Goal: Information Seeking & Learning: Learn about a topic

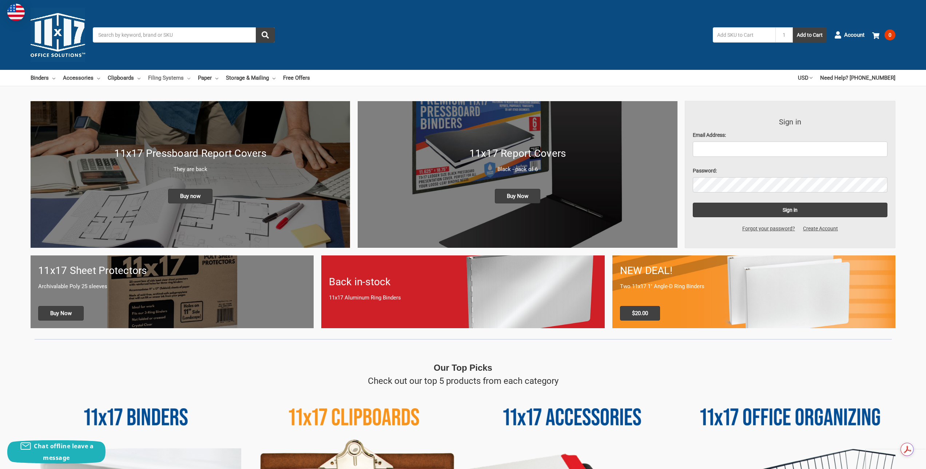
click at [166, 79] on link "Filing Systems" at bounding box center [169, 78] width 42 height 16
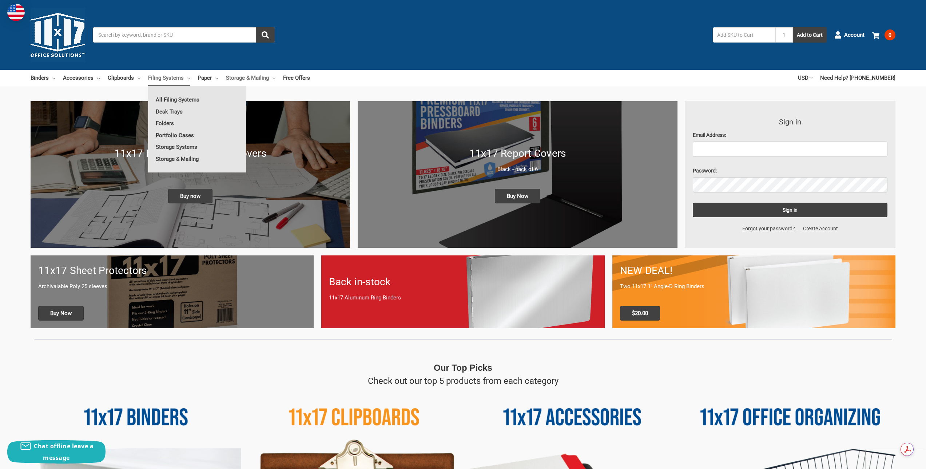
click at [249, 77] on link "Storage & Mailing" at bounding box center [250, 78] width 49 height 16
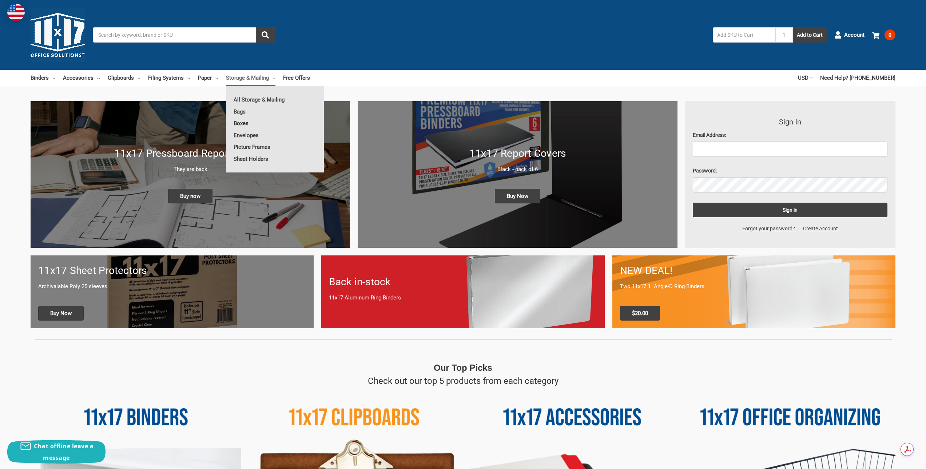
click at [241, 124] on link "Boxes" at bounding box center [275, 123] width 98 height 12
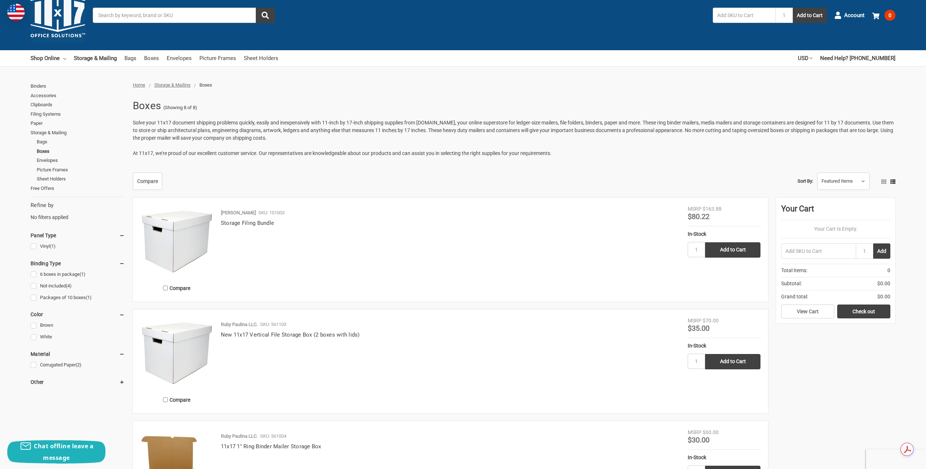
scroll to position [36, 0]
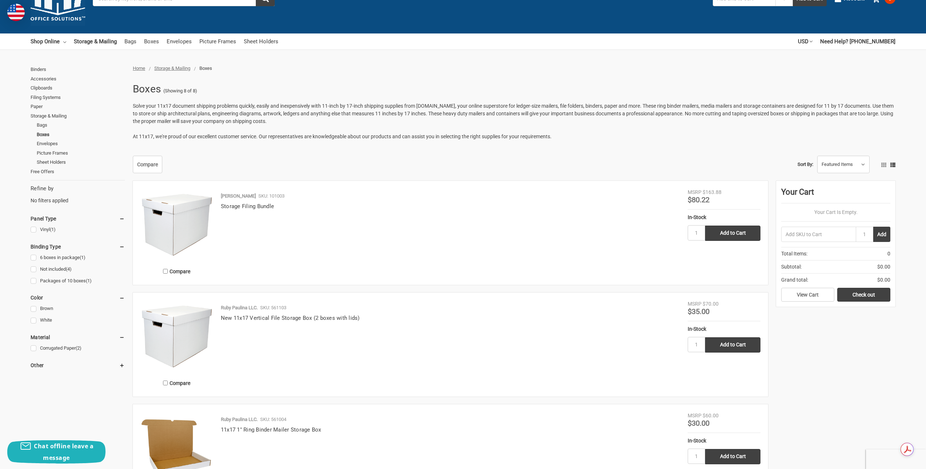
click at [161, 339] on img at bounding box center [176, 336] width 73 height 73
click at [176, 66] on span "Storage & Mailing" at bounding box center [172, 67] width 36 height 5
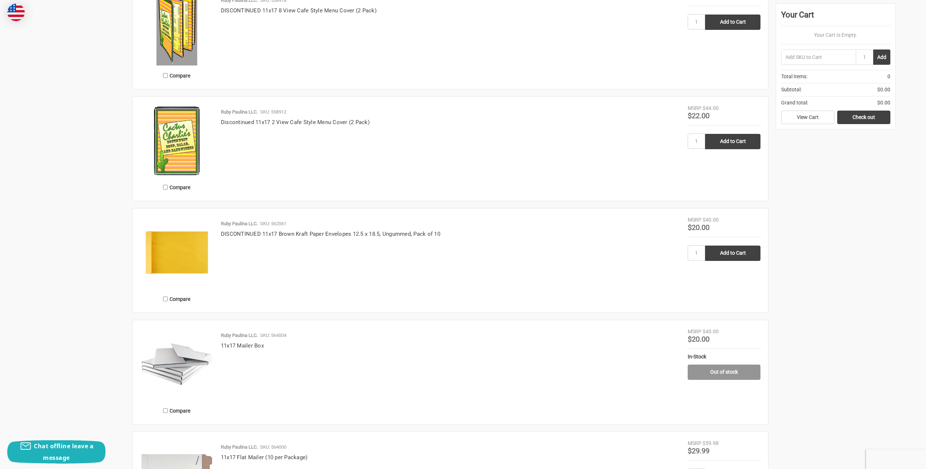
scroll to position [1237, 0]
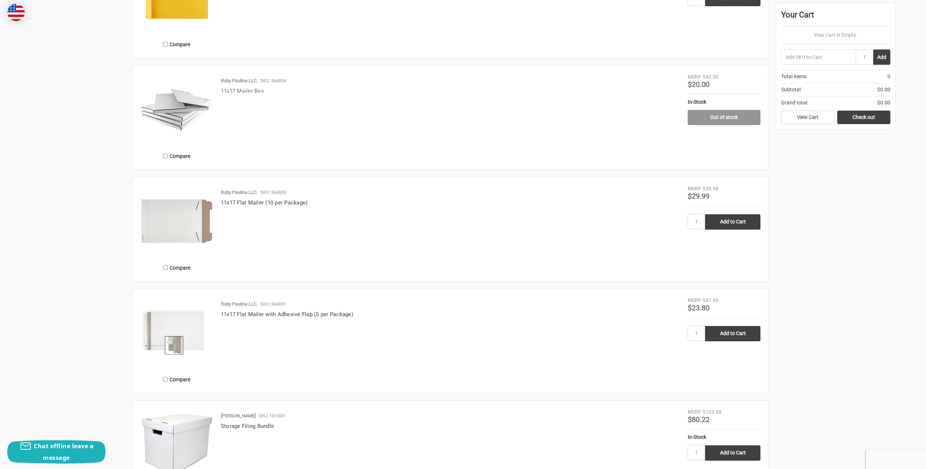
click at [241, 92] on link "11x17 Mailer Box" at bounding box center [242, 91] width 43 height 7
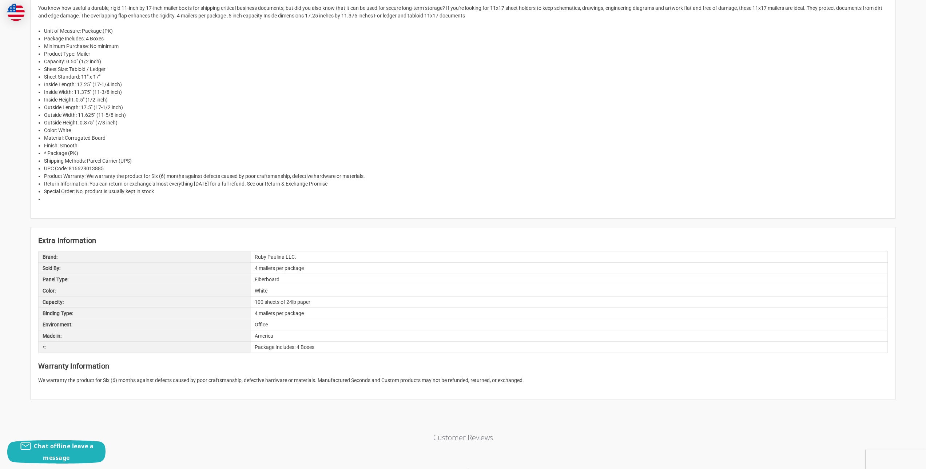
scroll to position [473, 0]
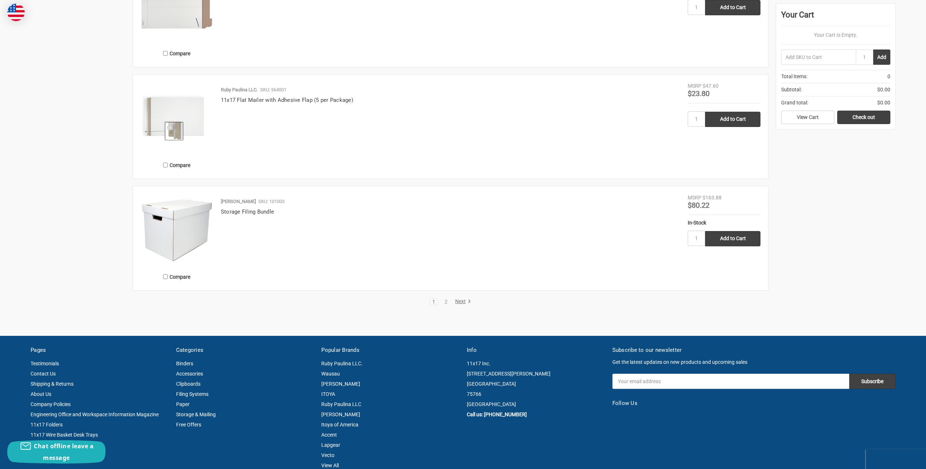
scroll to position [1455, 0]
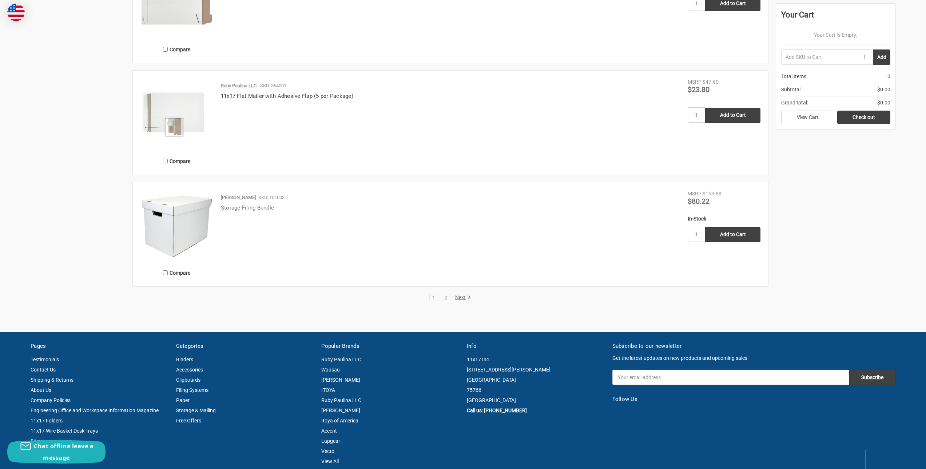
click at [256, 208] on link "Storage Filing Bundle" at bounding box center [247, 207] width 53 height 7
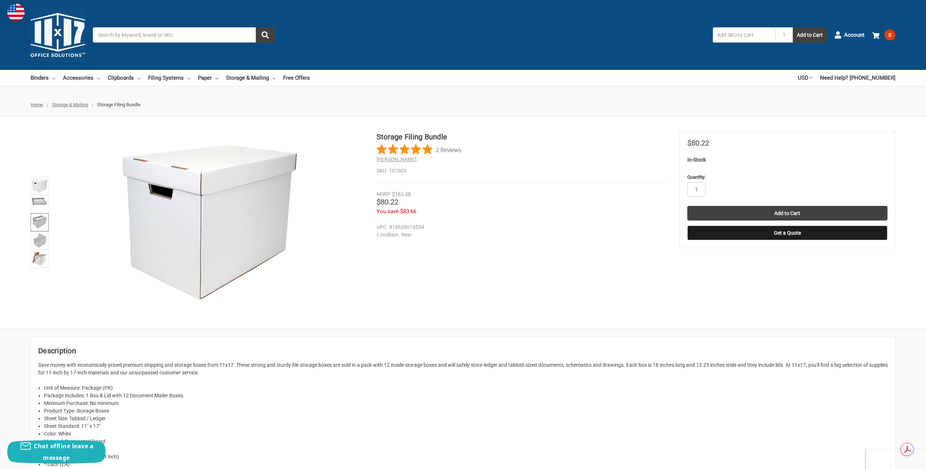
click at [37, 217] on img at bounding box center [40, 221] width 16 height 15
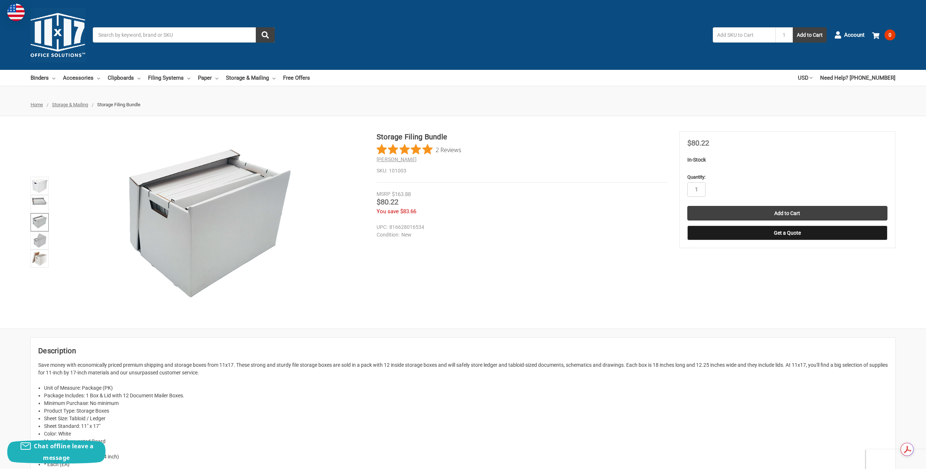
click at [79, 105] on span "Storage & Mailing" at bounding box center [70, 104] width 36 height 5
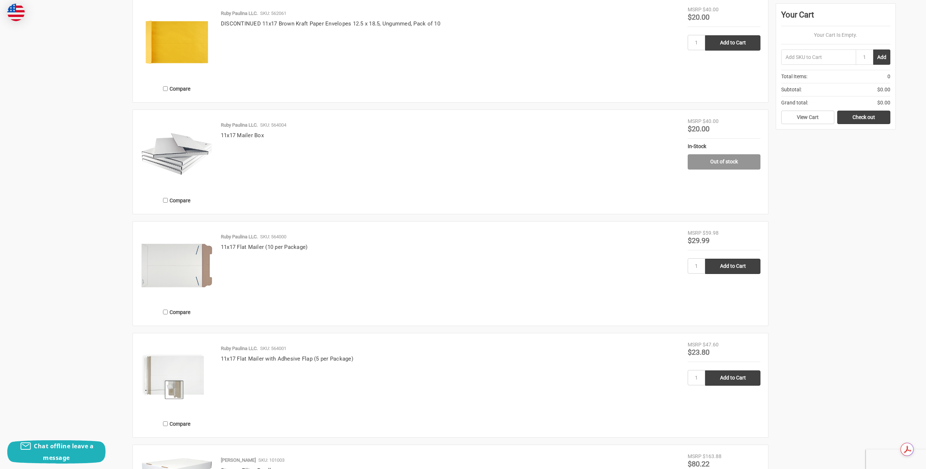
scroll to position [1128, 0]
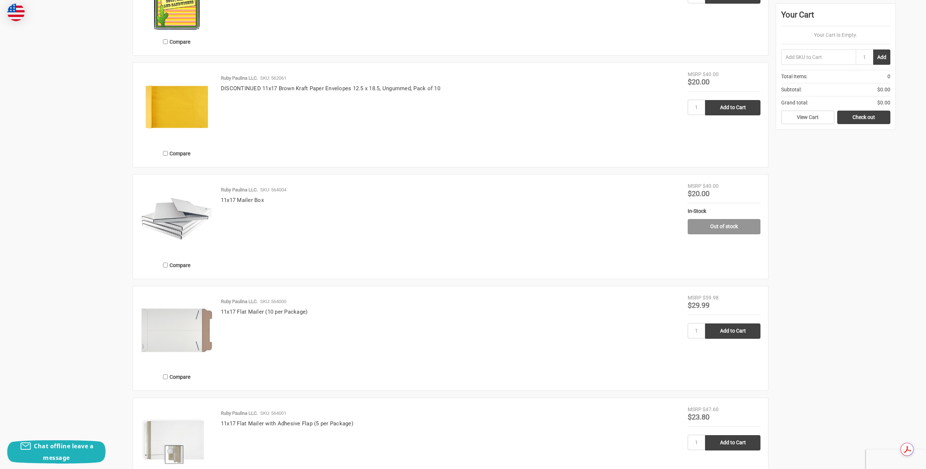
click at [171, 219] on img at bounding box center [176, 218] width 73 height 73
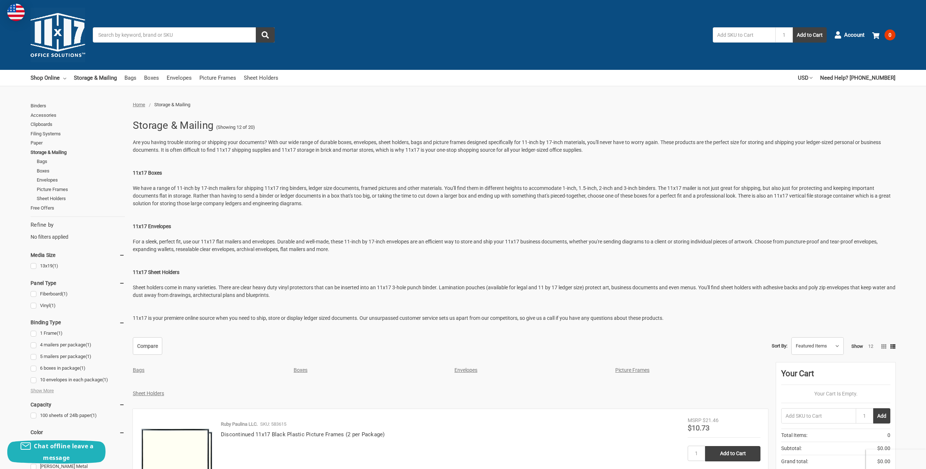
drag, startPoint x: 89, startPoint y: 184, endPoint x: 162, endPoint y: -15, distance: 212.4
click at [45, 169] on link "Boxes" at bounding box center [81, 170] width 88 height 9
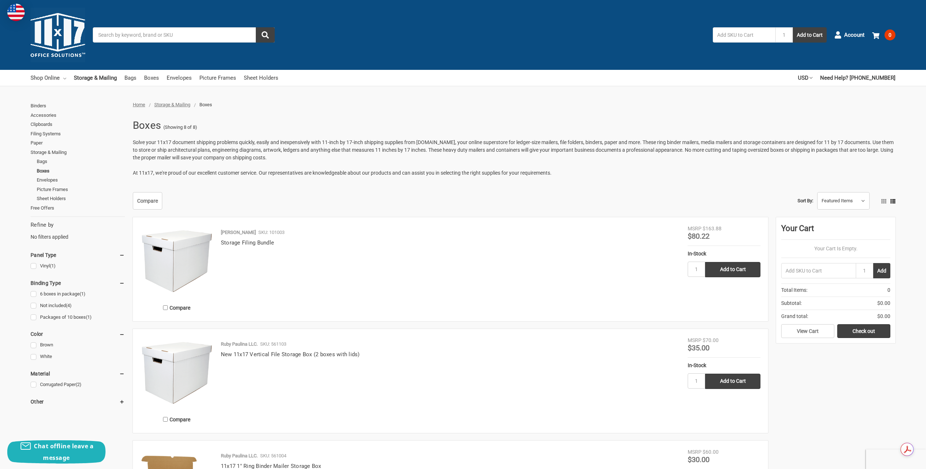
click at [45, 76] on link "Shop Online" at bounding box center [49, 78] width 36 height 16
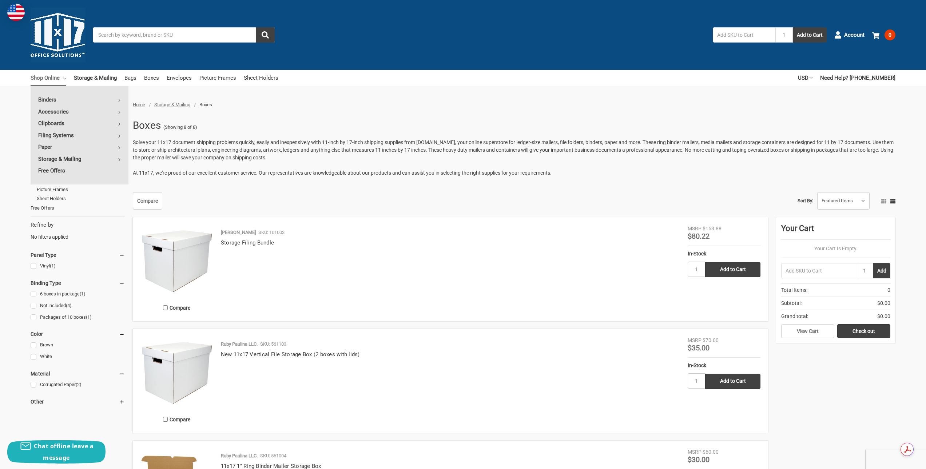
click at [84, 168] on link "Free Offers" at bounding box center [80, 171] width 98 height 12
